Goal: Information Seeking & Learning: Find contact information

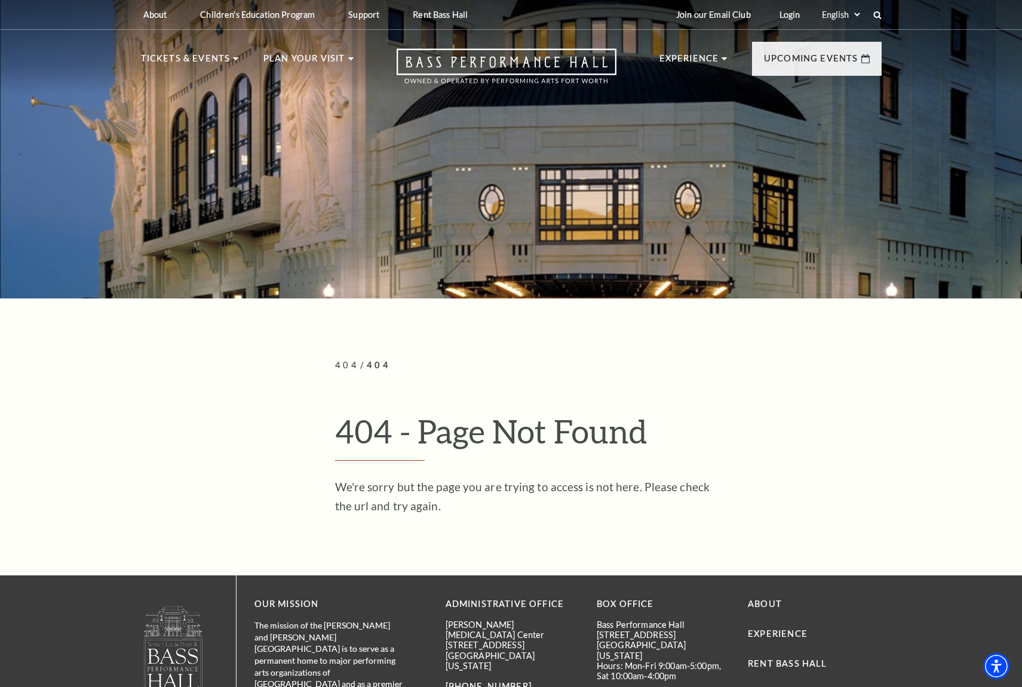
scroll to position [187, 0]
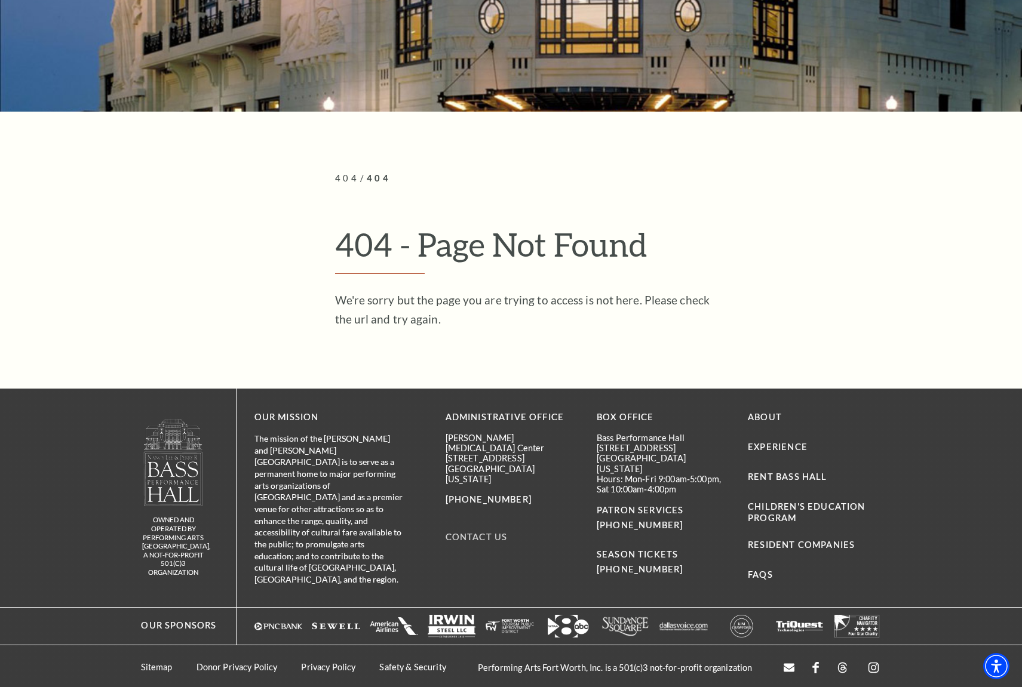
click at [482, 532] on link "Contact Us" at bounding box center [476, 537] width 62 height 10
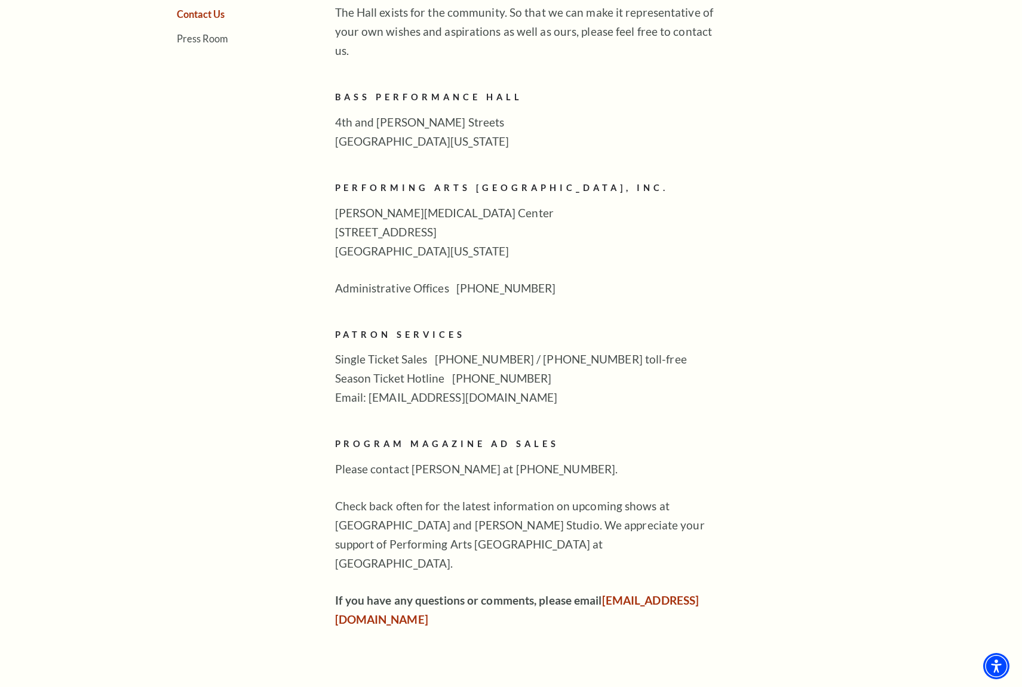
scroll to position [482, 0]
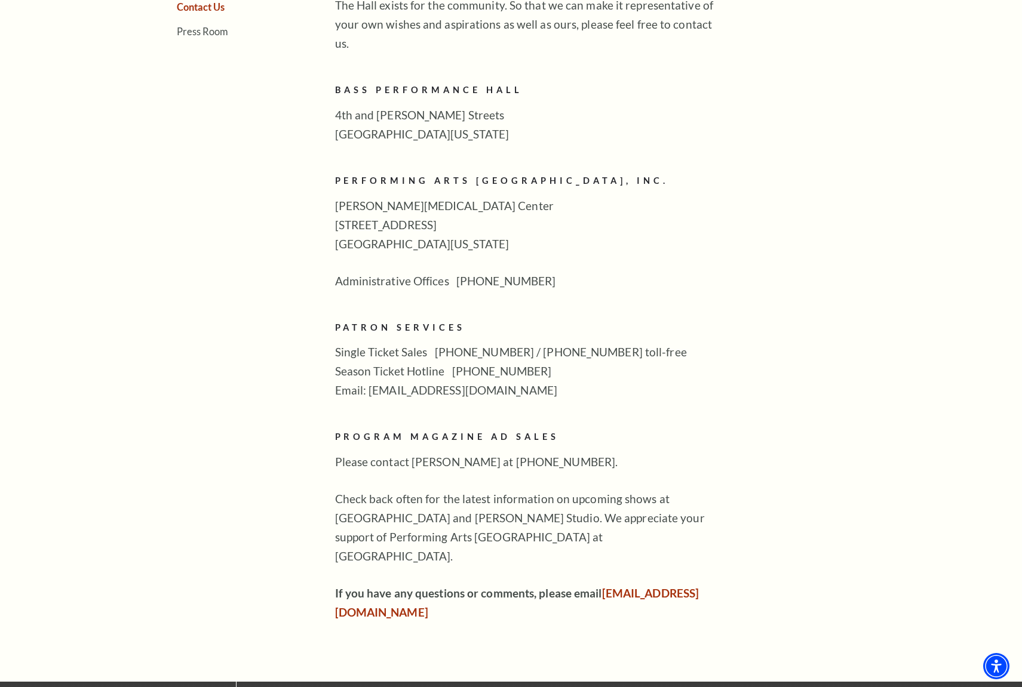
click at [512, 453] on p "Please contact [PERSON_NAME] at [PHONE_NUMBER]." at bounding box center [529, 462] width 388 height 19
drag, startPoint x: 512, startPoint y: 445, endPoint x: 565, endPoint y: 441, distance: 52.7
click at [565, 453] on p "Please contact [PERSON_NAME] at [PHONE_NUMBER]." at bounding box center [529, 462] width 388 height 19
